Goal: Check status: Check status

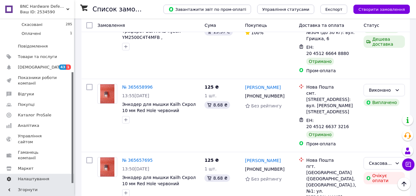
scroll to position [329, 0]
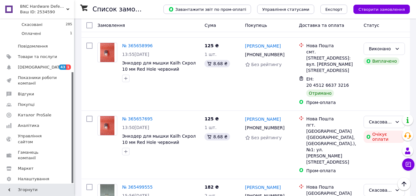
click at [38, 187] on span "[PERSON_NAME] та рахунки Prom топ" at bounding box center [37, 195] width 39 height 17
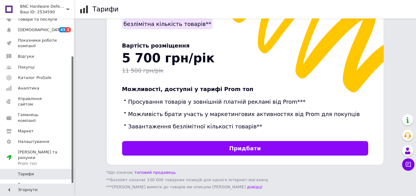
scroll to position [206, 0]
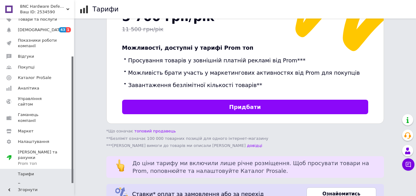
click at [29, 182] on span "Рахунки" at bounding box center [26, 185] width 17 height 6
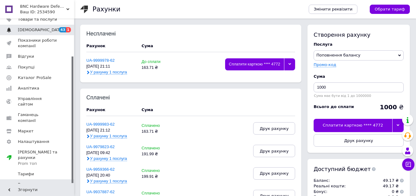
click at [26, 34] on link "[DEMOGRAPHIC_DATA] 43 1" at bounding box center [38, 30] width 76 height 10
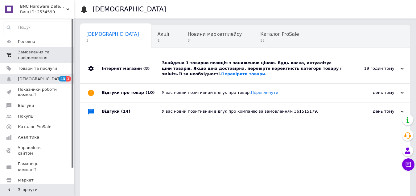
click at [31, 54] on span "Замовлення та повідомлення" at bounding box center [37, 54] width 39 height 11
